Goal: Obtain resource: Obtain resource

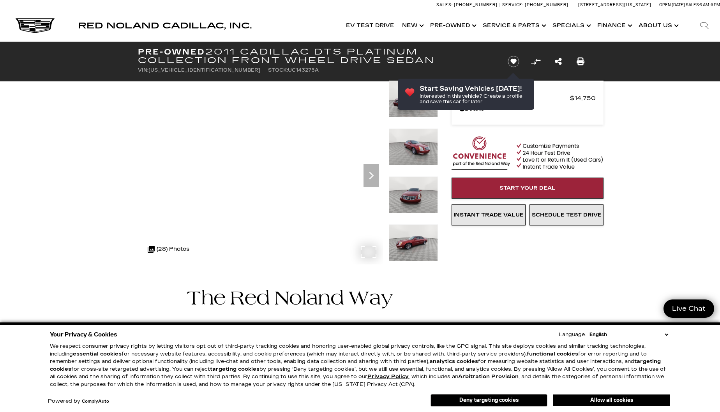
scroll to position [2, 0]
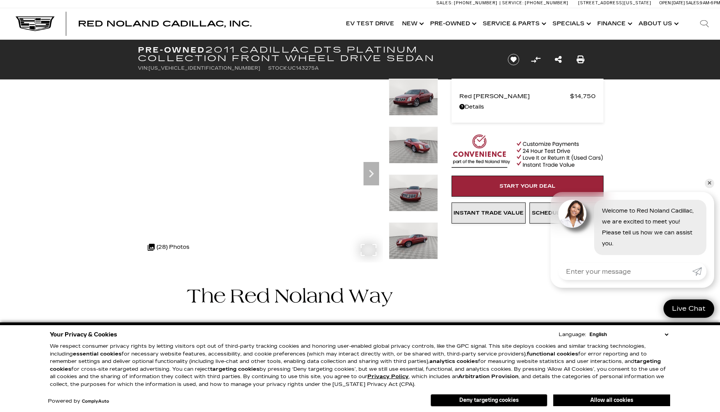
click at [165, 245] on div ".cls-1, .cls-3 { fill: #c50033; } .cls-1 { clip-rule: evenodd; } .cls-2 { clip-…" at bounding box center [169, 247] width 50 height 19
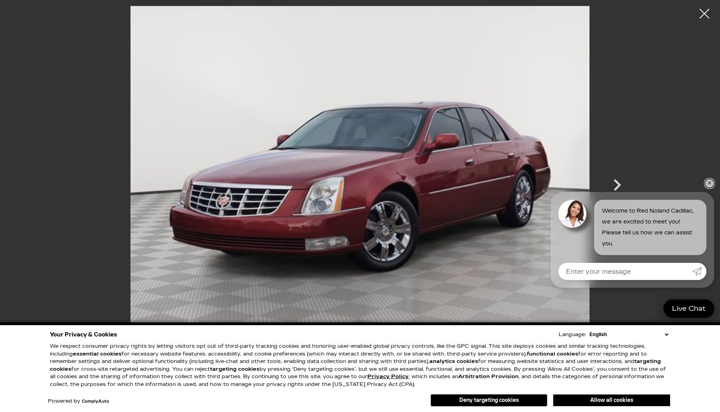
click at [709, 182] on link "✕" at bounding box center [709, 183] width 9 height 9
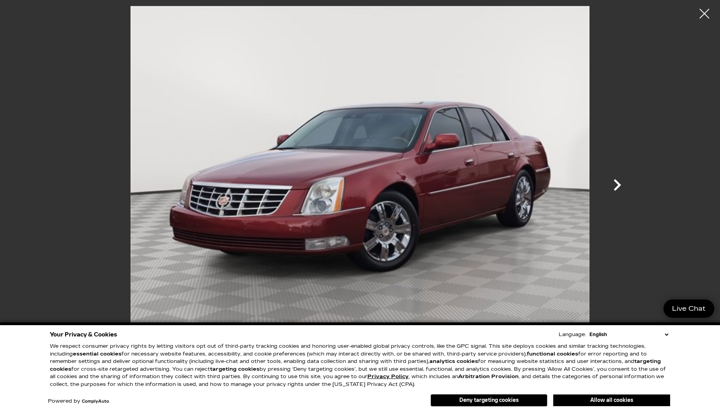
click at [616, 184] on icon "Next" at bounding box center [617, 184] width 23 height 23
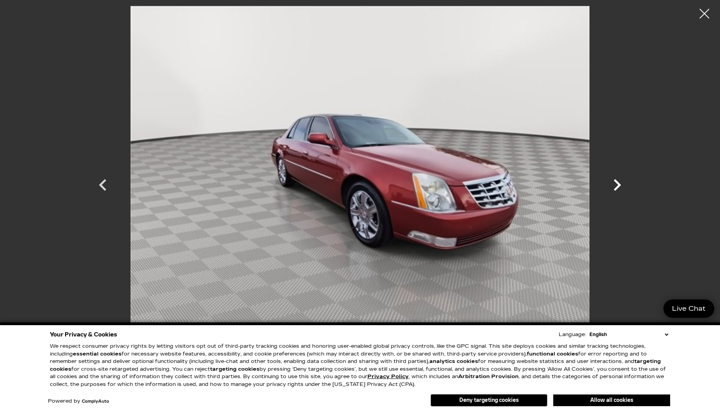
click at [616, 184] on icon "Next" at bounding box center [617, 184] width 23 height 23
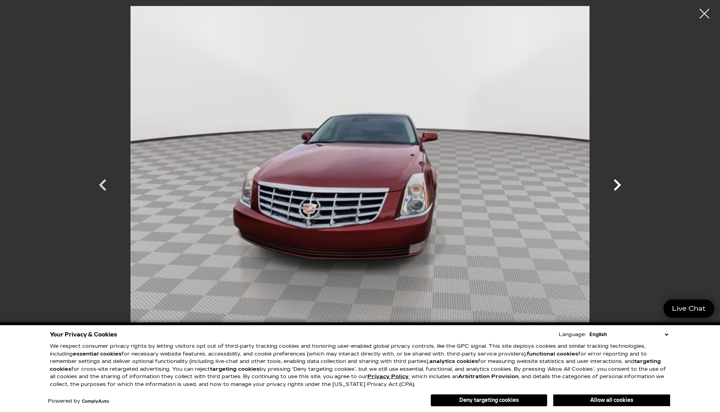
click at [616, 184] on icon "Next" at bounding box center [617, 184] width 23 height 23
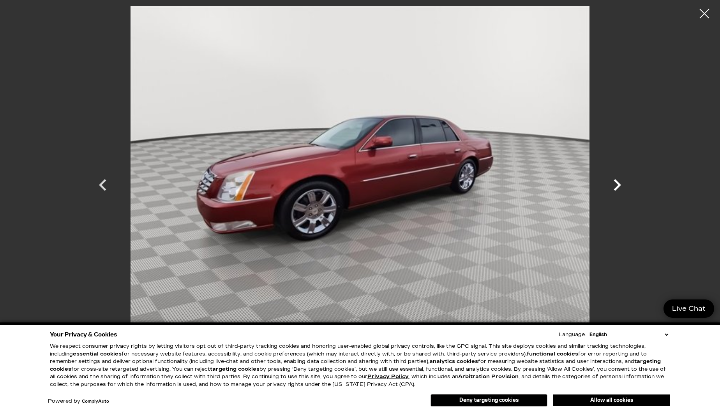
click at [616, 184] on icon "Next" at bounding box center [617, 184] width 23 height 23
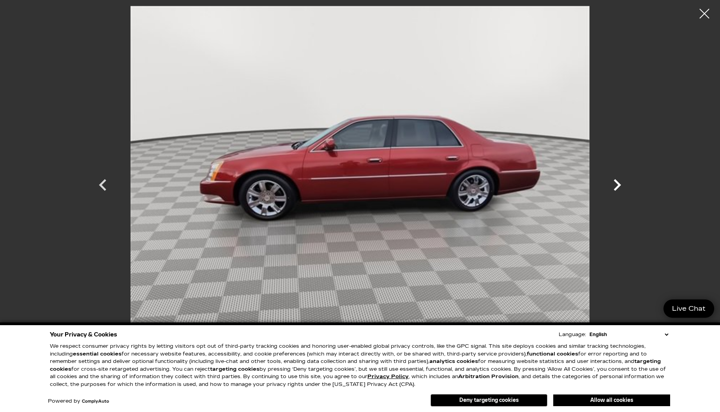
click at [616, 184] on icon "Next" at bounding box center [617, 184] width 23 height 23
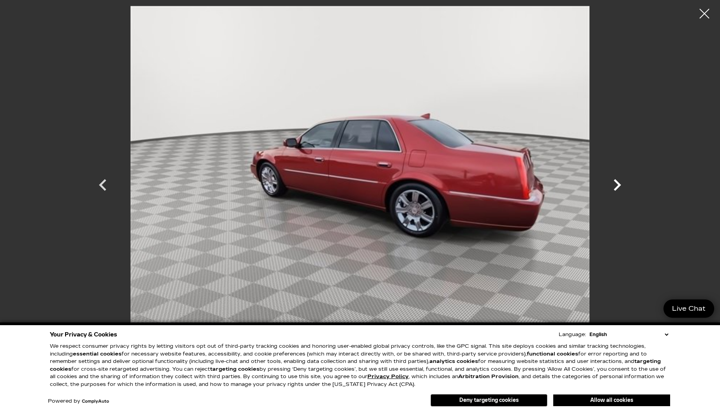
click at [616, 184] on icon "Next" at bounding box center [617, 184] width 23 height 23
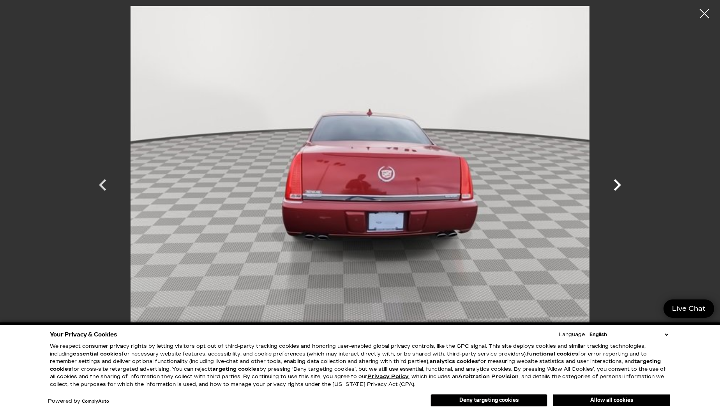
click at [616, 184] on icon "Next" at bounding box center [617, 184] width 23 height 23
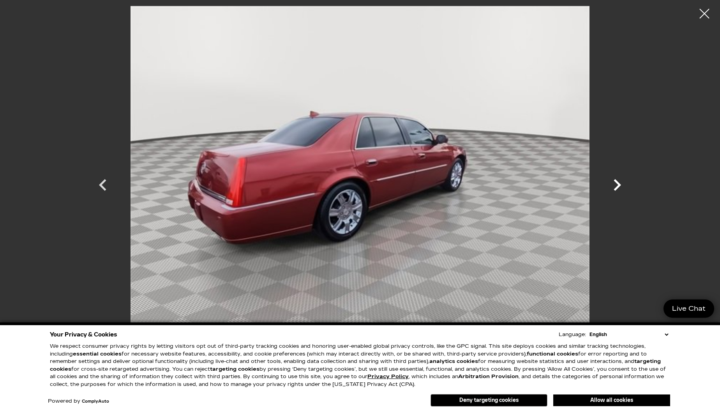
click at [616, 184] on icon "Next" at bounding box center [617, 184] width 23 height 23
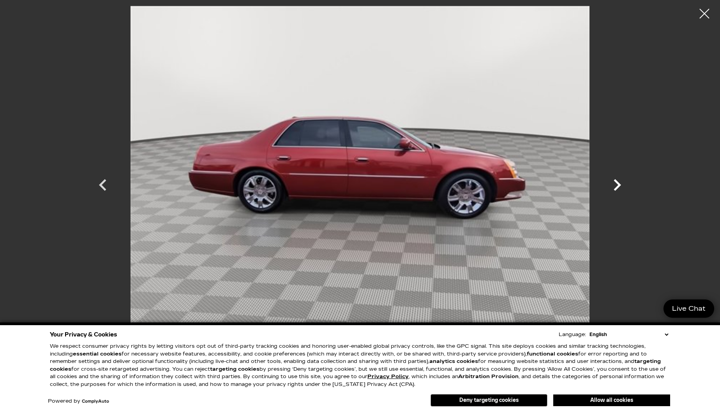
click at [616, 184] on icon "Next" at bounding box center [617, 184] width 23 height 23
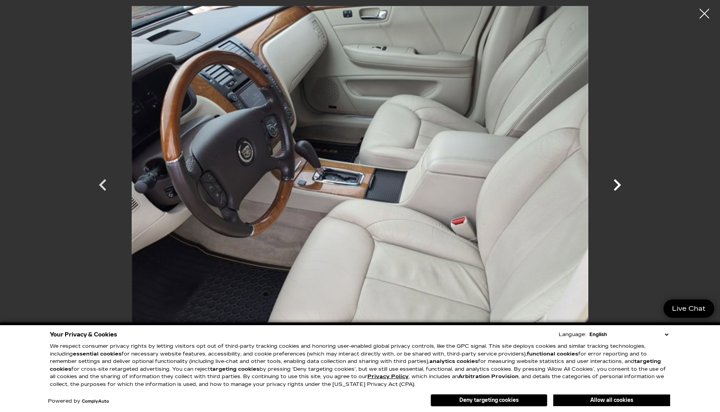
click at [616, 184] on icon "Next" at bounding box center [617, 184] width 23 height 23
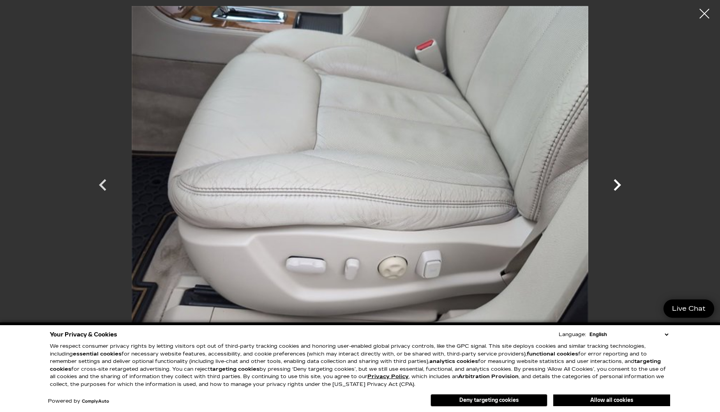
click at [616, 184] on icon "Next" at bounding box center [617, 184] width 23 height 23
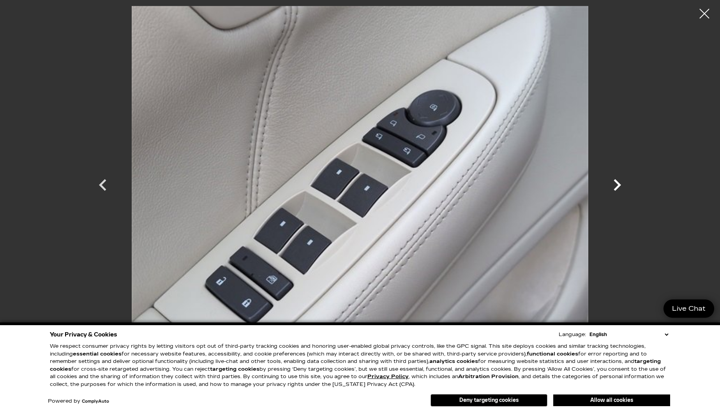
click at [616, 184] on icon "Next" at bounding box center [617, 184] width 23 height 23
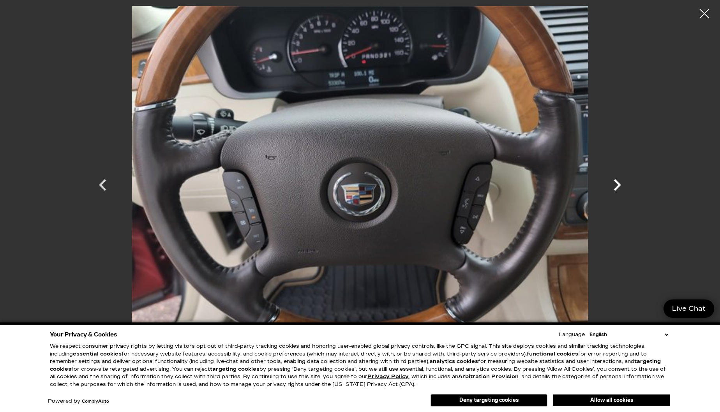
click at [616, 184] on icon "Next" at bounding box center [617, 184] width 23 height 23
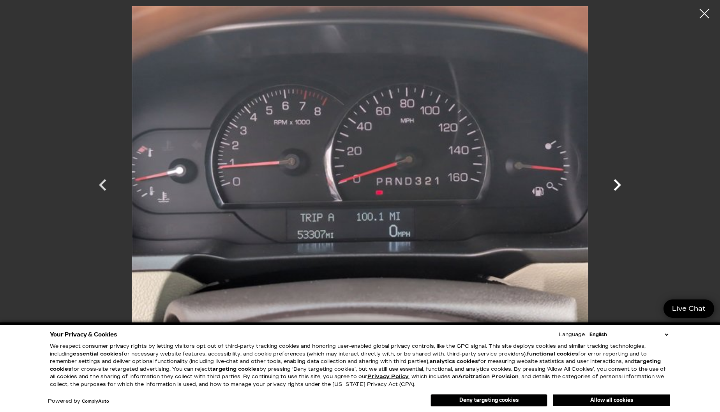
click at [616, 184] on icon "Next" at bounding box center [617, 184] width 23 height 23
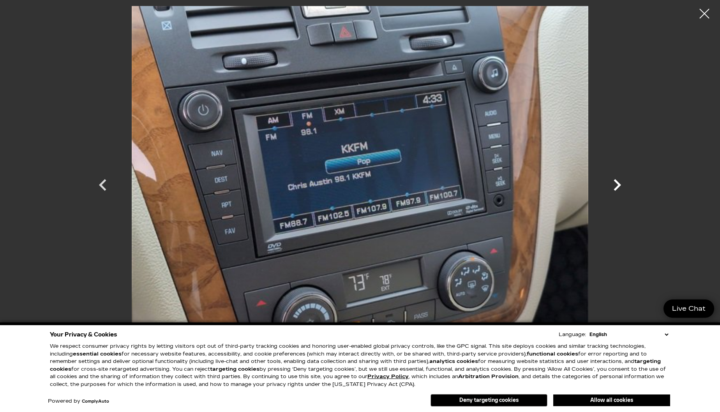
click at [616, 184] on icon "Next" at bounding box center [617, 184] width 23 height 23
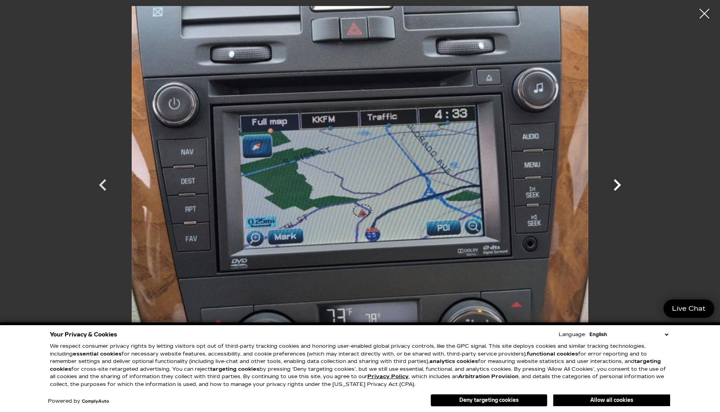
click at [616, 184] on icon "Next" at bounding box center [617, 184] width 23 height 23
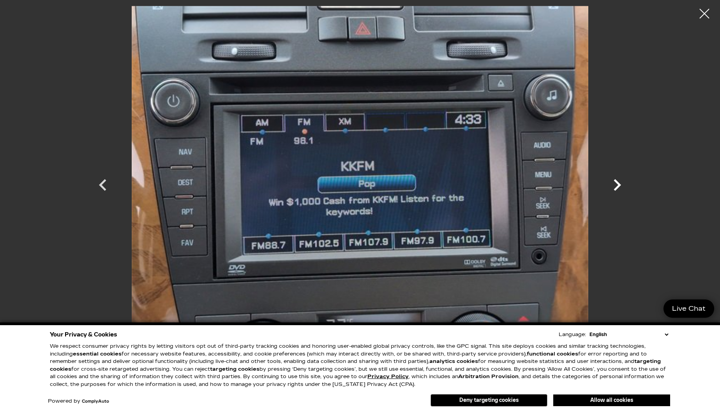
click at [616, 184] on icon "Next" at bounding box center [617, 184] width 23 height 23
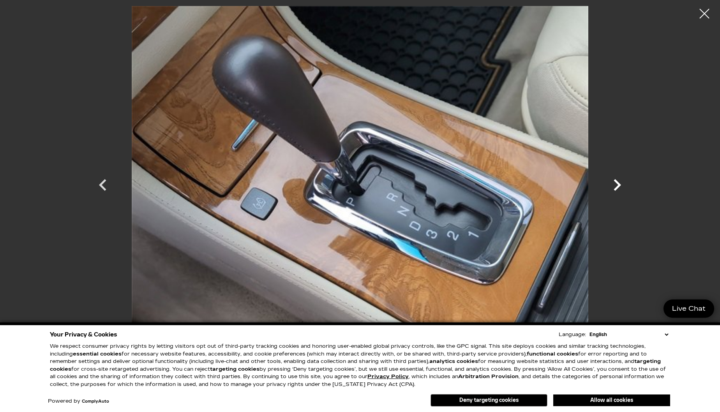
click at [616, 184] on icon "Next" at bounding box center [617, 184] width 23 height 23
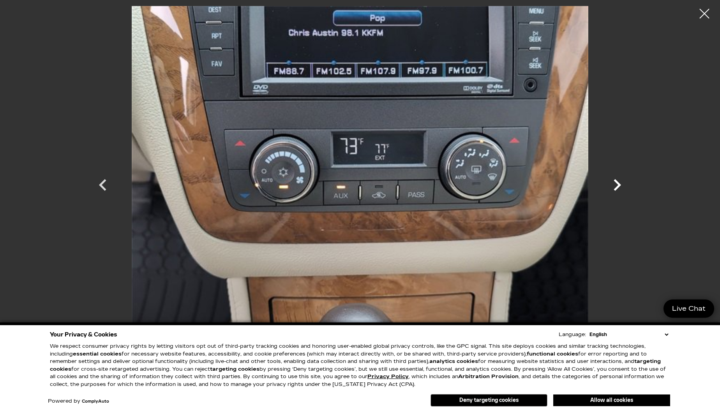
click at [616, 184] on icon "Next" at bounding box center [617, 184] width 23 height 23
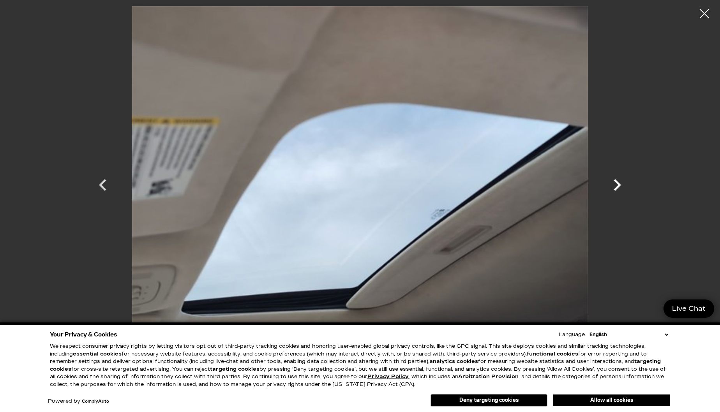
click at [616, 184] on icon "Next" at bounding box center [617, 184] width 23 height 23
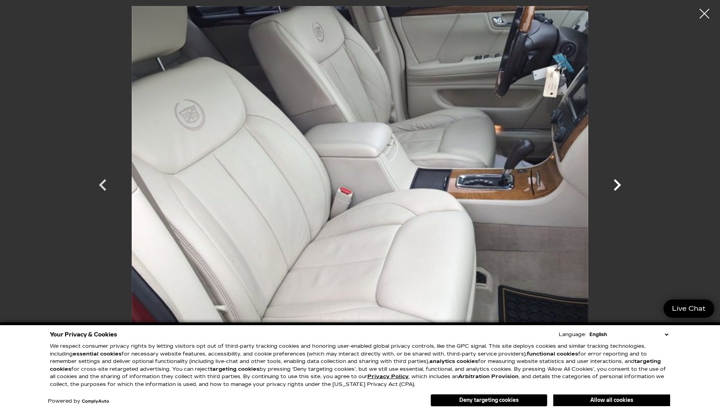
click at [616, 184] on icon "Next" at bounding box center [617, 184] width 23 height 23
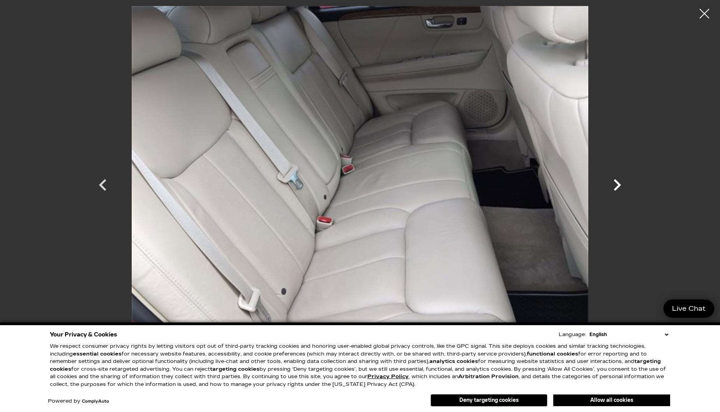
click at [616, 184] on icon "Next" at bounding box center [617, 184] width 23 height 23
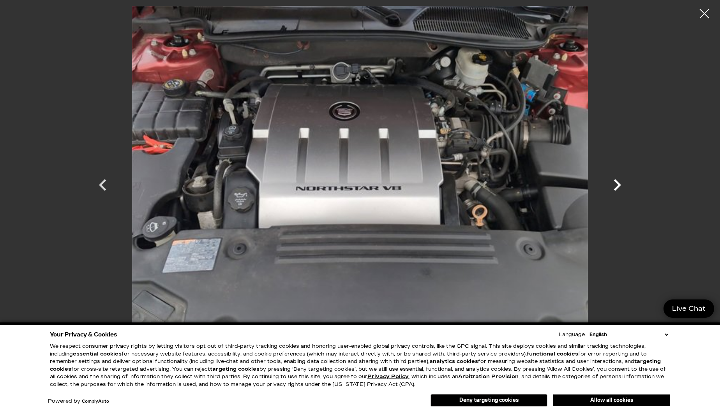
click at [616, 184] on icon "Next" at bounding box center [617, 184] width 23 height 23
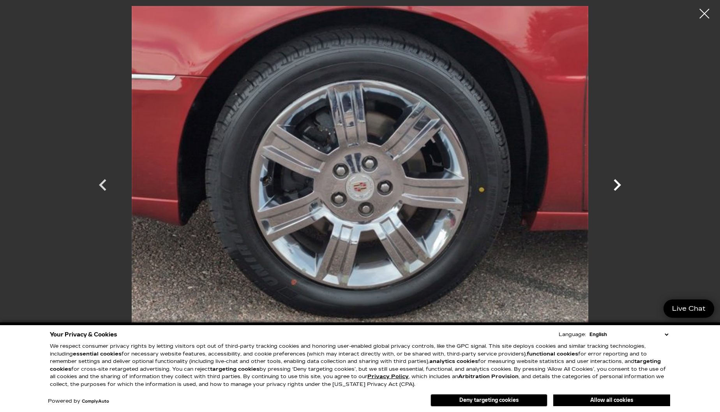
click at [616, 184] on icon "Next" at bounding box center [617, 184] width 23 height 23
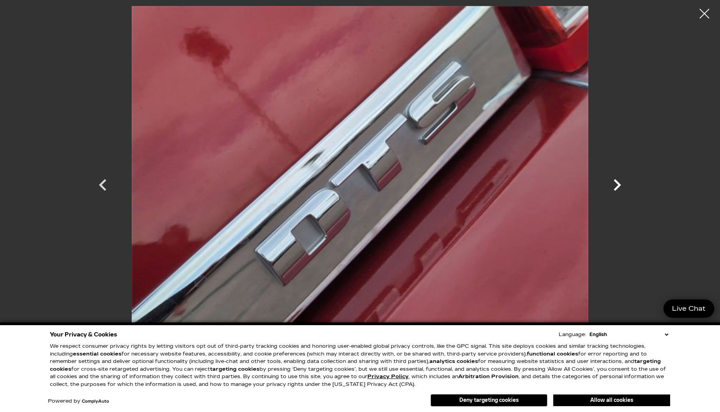
click at [616, 184] on icon "Next" at bounding box center [617, 184] width 23 height 23
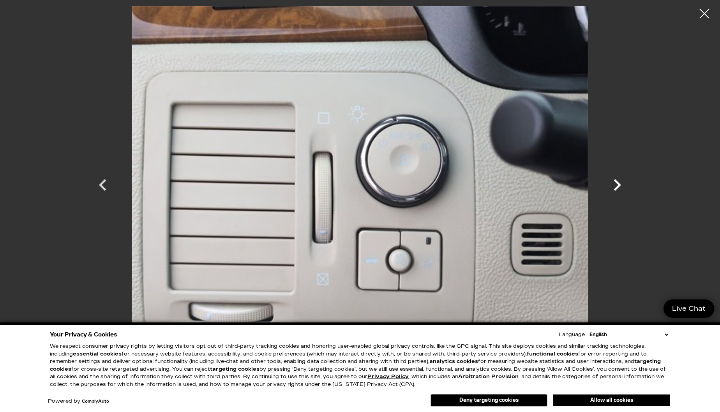
click at [616, 184] on icon "Next" at bounding box center [617, 184] width 23 height 23
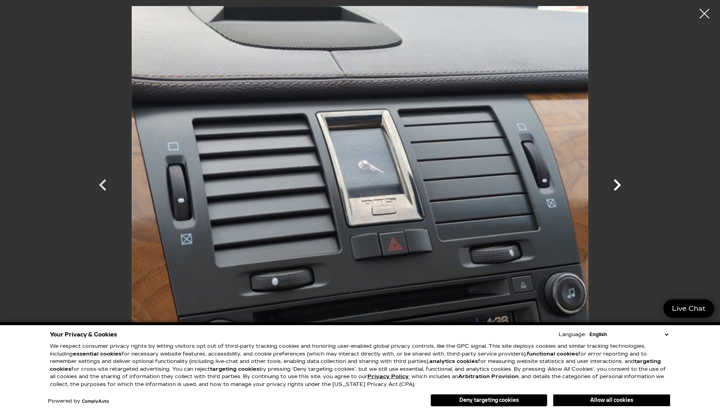
click at [616, 184] on icon "Next" at bounding box center [617, 184] width 23 height 23
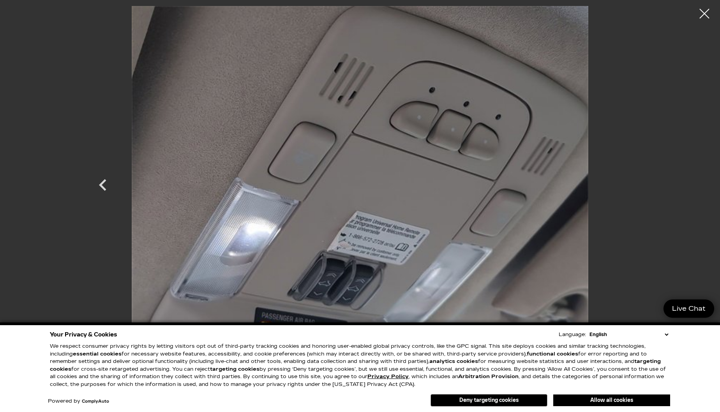
click at [616, 184] on div at bounding box center [360, 178] width 546 height 344
click at [706, 14] on div at bounding box center [705, 14] width 21 height 21
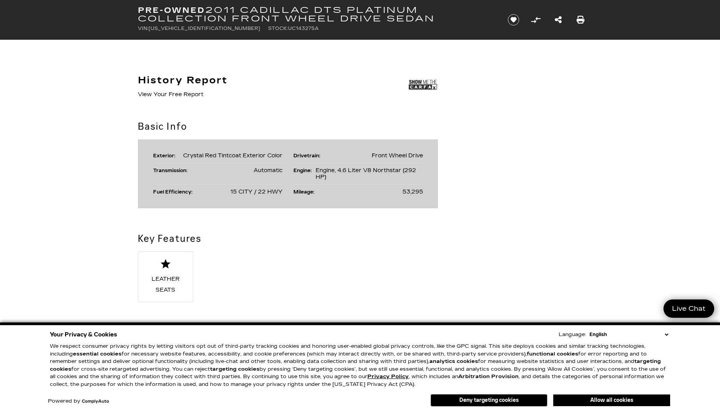
scroll to position [396, 0]
click at [179, 93] on link "View Your Free Report" at bounding box center [170, 93] width 65 height 7
